Goal: Task Accomplishment & Management: Manage account settings

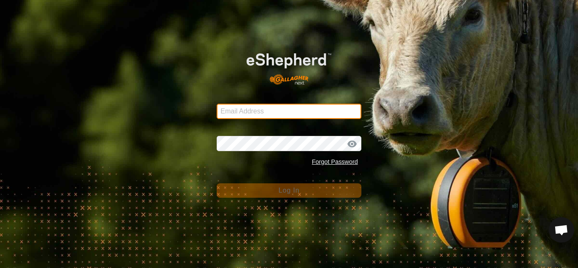
click at [309, 111] on input "Email Address" at bounding box center [289, 111] width 145 height 15
type input "[EMAIL_ADDRESS][DOMAIN_NAME]"
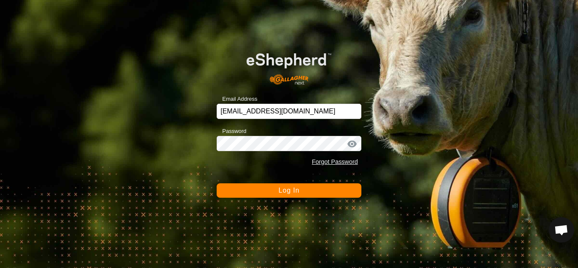
click at [307, 198] on div "Email Address [EMAIL_ADDRESS][DOMAIN_NAME] Password Forgot Password Log In" at bounding box center [289, 134] width 578 height 268
click at [280, 187] on span "Log In" at bounding box center [288, 190] width 21 height 7
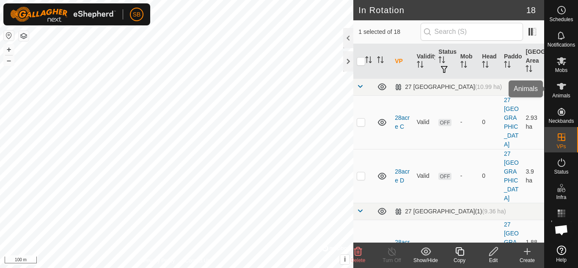
click at [560, 94] on span "Animals" at bounding box center [561, 95] width 18 height 5
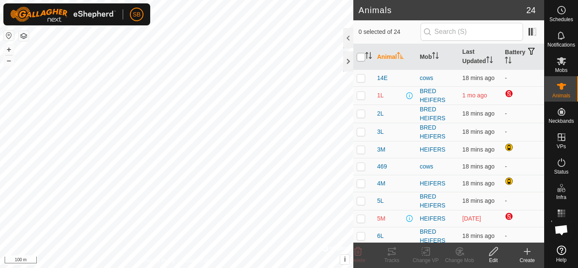
click at [359, 59] on input "checkbox" at bounding box center [361, 57] width 8 height 8
checkbox input "true"
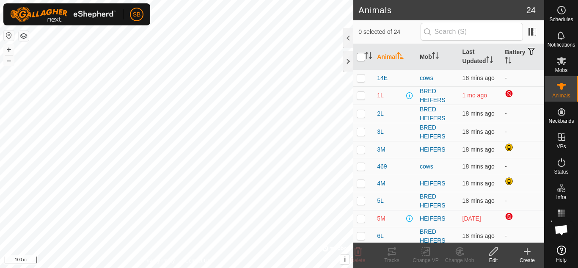
checkbox input "true"
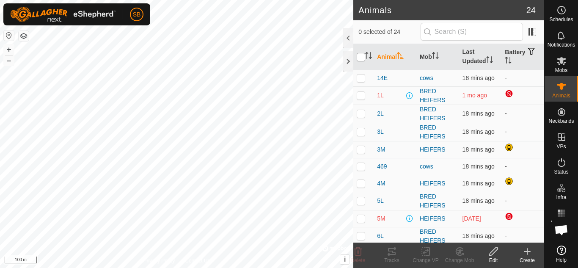
checkbox input "true"
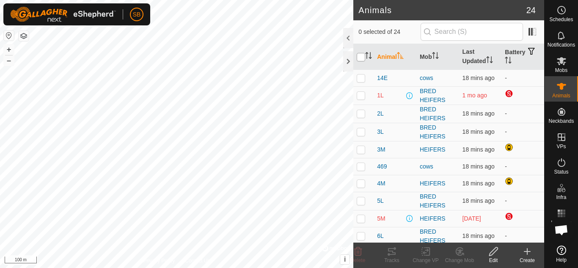
checkbox input "true"
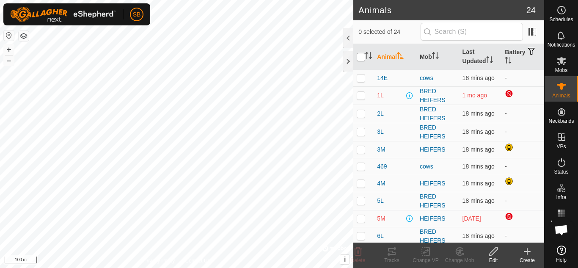
checkbox input "true"
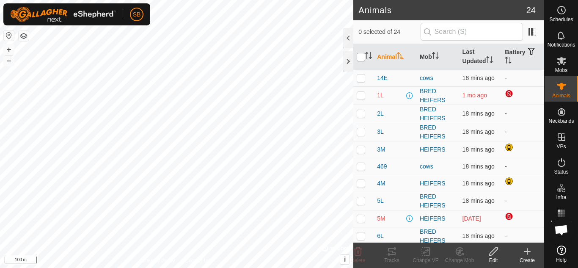
checkbox input "true"
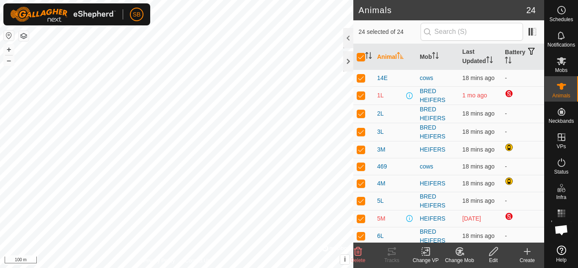
click at [361, 93] on p-checkbox at bounding box center [361, 95] width 8 height 7
checkbox input "false"
click at [428, 252] on icon at bounding box center [426, 251] width 11 height 10
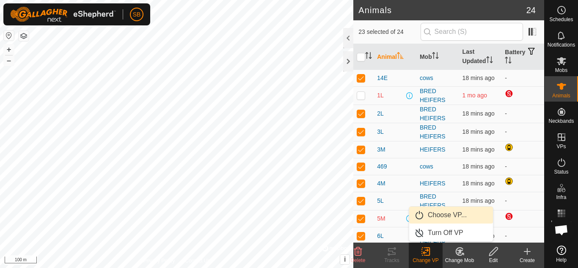
click at [445, 217] on link "Choose VP..." at bounding box center [451, 214] width 84 height 17
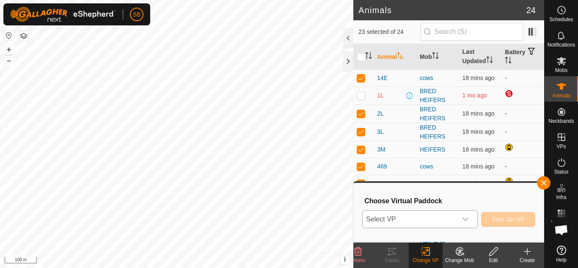
drag, startPoint x: 445, startPoint y: 217, endPoint x: 469, endPoint y: 217, distance: 24.1
click at [469, 217] on div "dropdown trigger" at bounding box center [465, 219] width 17 height 17
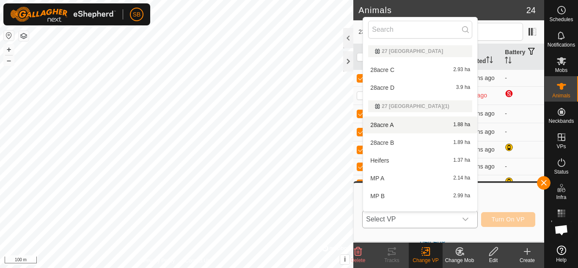
click at [395, 127] on li "28acre A 1.88 ha" at bounding box center [420, 124] width 114 height 17
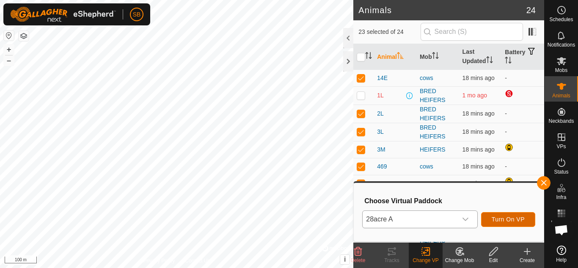
click at [500, 224] on button "Turn On VP" at bounding box center [508, 219] width 54 height 15
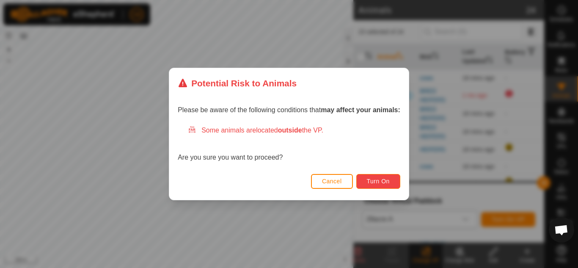
click at [380, 183] on span "Turn On" at bounding box center [378, 181] width 23 height 7
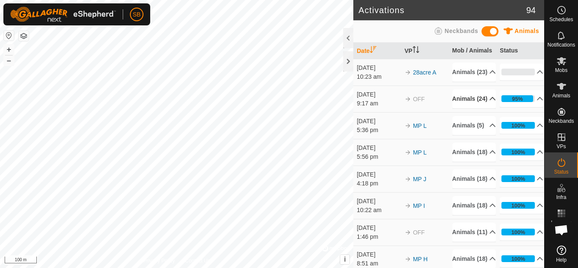
click at [483, 108] on p-accordion-header "Animals (24)" at bounding box center [474, 98] width 44 height 19
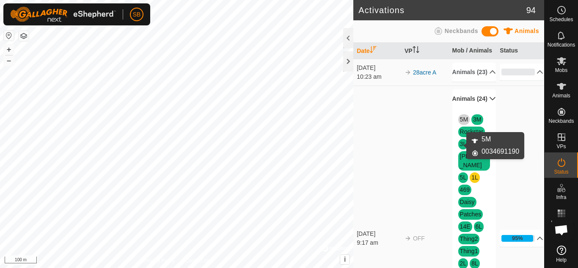
click at [461, 123] on link "5M" at bounding box center [464, 119] width 8 height 7
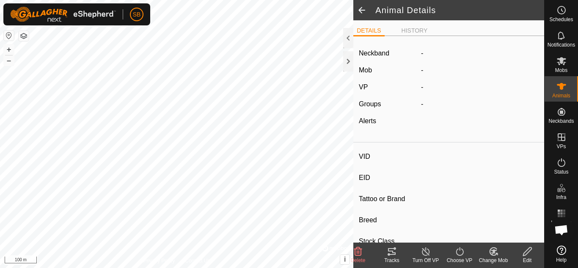
type input "5M"
type input "-"
type input "angus"
type input "-"
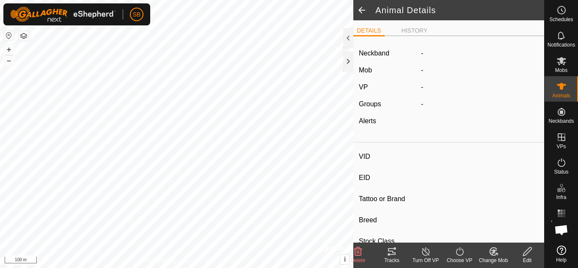
type input "0 kg"
type input "-"
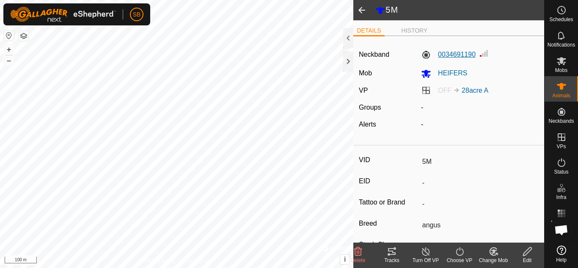
click at [457, 56] on label "0034691190" at bounding box center [448, 55] width 55 height 10
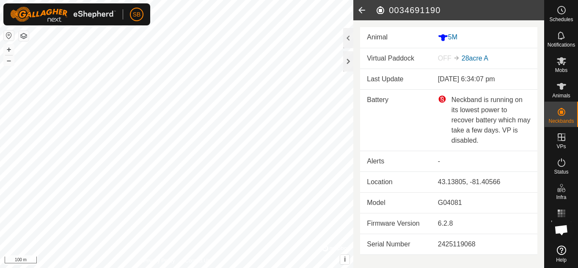
click at [360, 10] on icon at bounding box center [361, 10] width 17 height 20
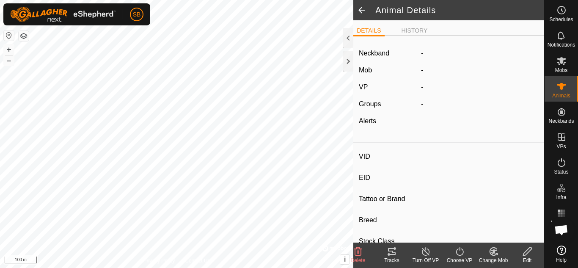
type input "5M"
type input "-"
type input "angus"
type input "-"
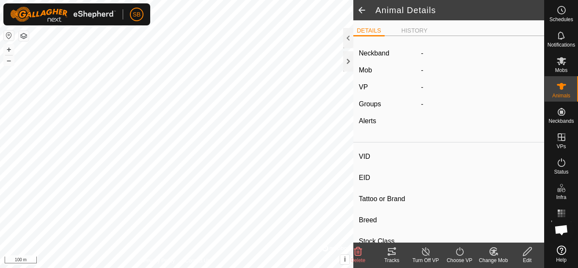
type input "0 kg"
type input "-"
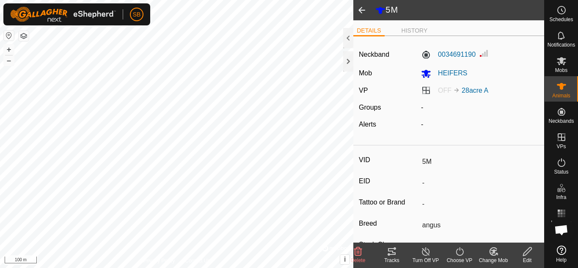
click at [361, 11] on span at bounding box center [361, 10] width 17 height 20
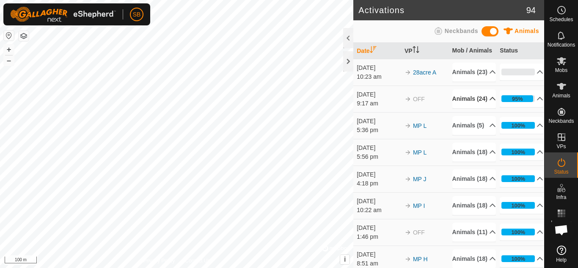
click at [473, 108] on p-accordion-header "Animals (24)" at bounding box center [474, 98] width 44 height 19
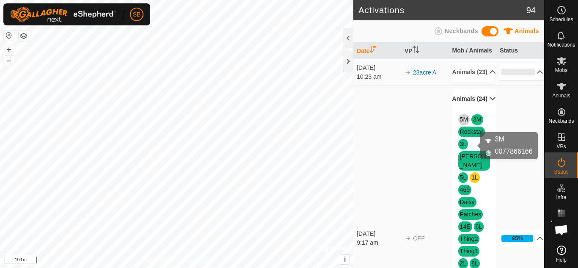
click at [473, 123] on link "3M" at bounding box center [477, 119] width 8 height 7
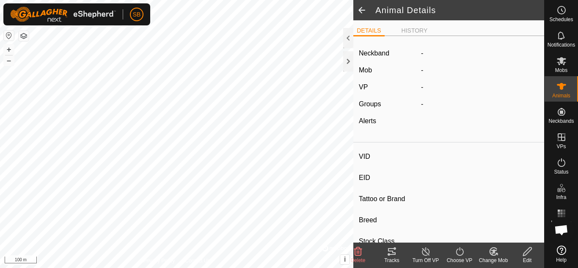
type input "3M"
type input "-"
type input "angus"
type input "-"
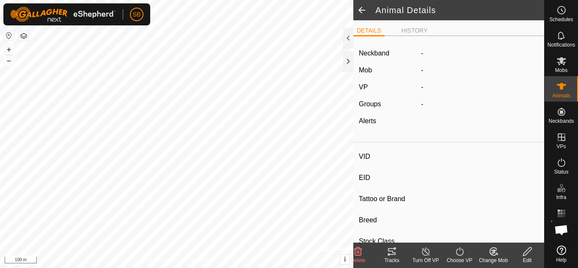
type input "0 kg"
type input "-"
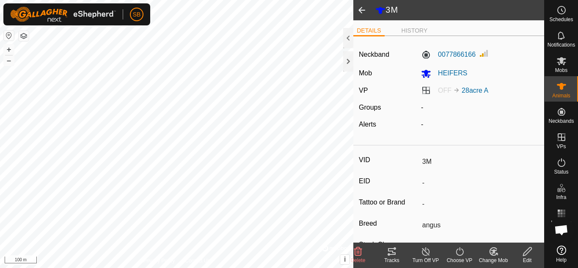
click at [360, 8] on span at bounding box center [361, 10] width 17 height 20
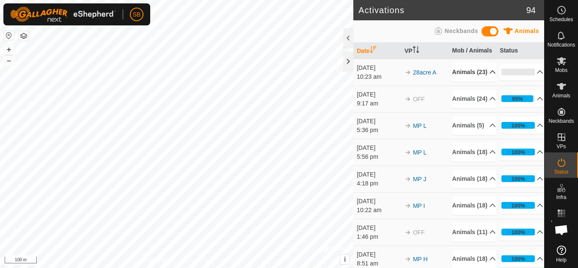
click at [466, 78] on p-accordion-header "Animals (23)" at bounding box center [474, 72] width 44 height 19
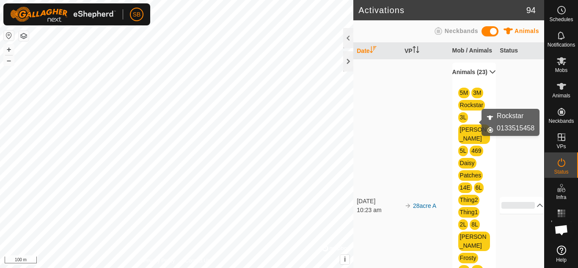
click at [469, 108] on link "Rockstar" at bounding box center [471, 105] width 23 height 7
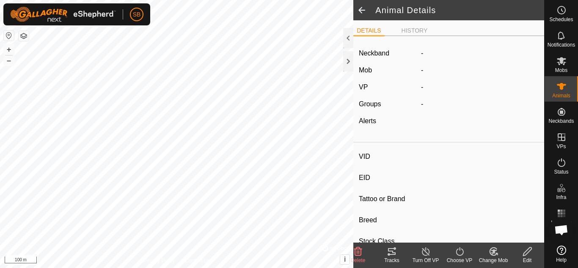
type input "Rockstar"
type input "-"
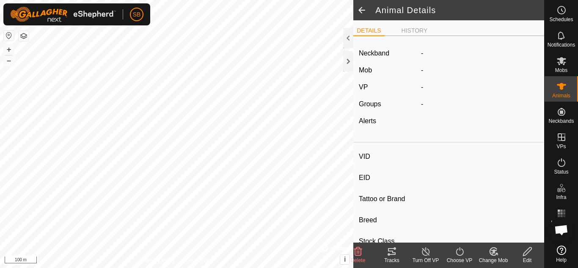
type input "0 kg"
type input "-"
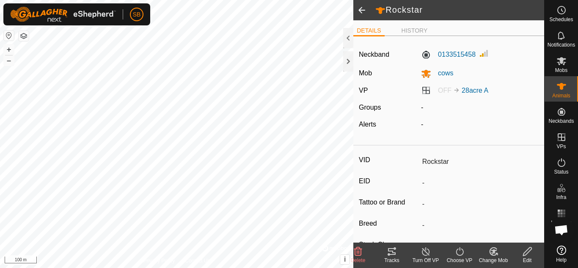
click at [363, 11] on span at bounding box center [361, 10] width 17 height 20
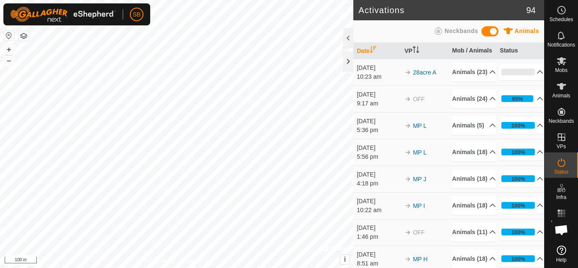
click at [363, 11] on h2 "Activations" at bounding box center [442, 10] width 168 height 10
click at [563, 91] on icon at bounding box center [561, 86] width 10 height 10
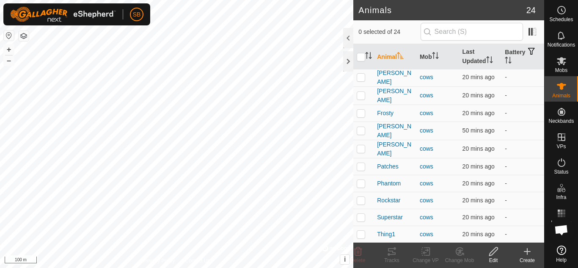
scroll to position [231, 0]
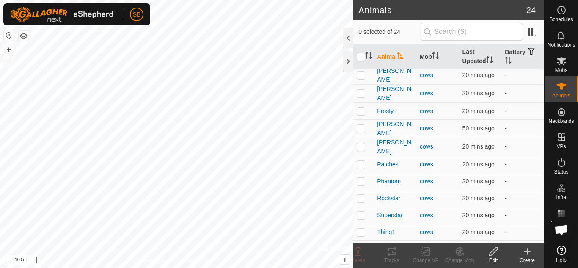
click at [390, 211] on span "Superstar" at bounding box center [390, 215] width 26 height 9
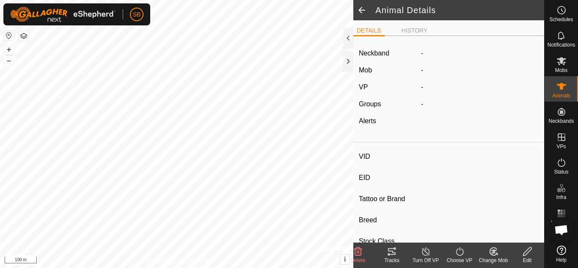
type input "Superstar"
type input "-"
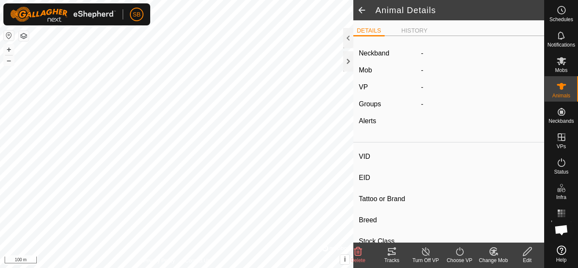
type input "0 kg"
type input "-"
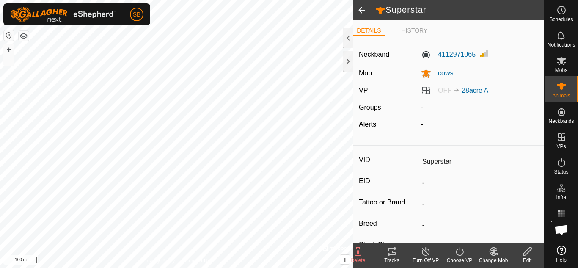
click at [393, 253] on icon at bounding box center [392, 251] width 8 height 7
